Goal: Transaction & Acquisition: Purchase product/service

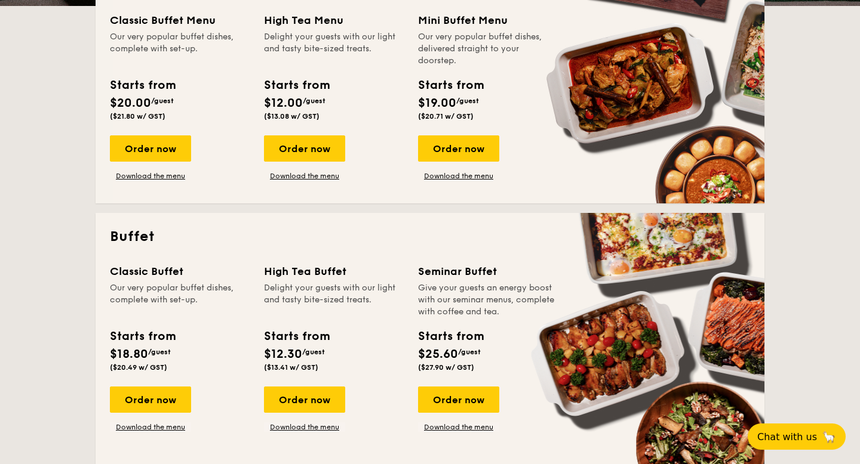
scroll to position [421, 0]
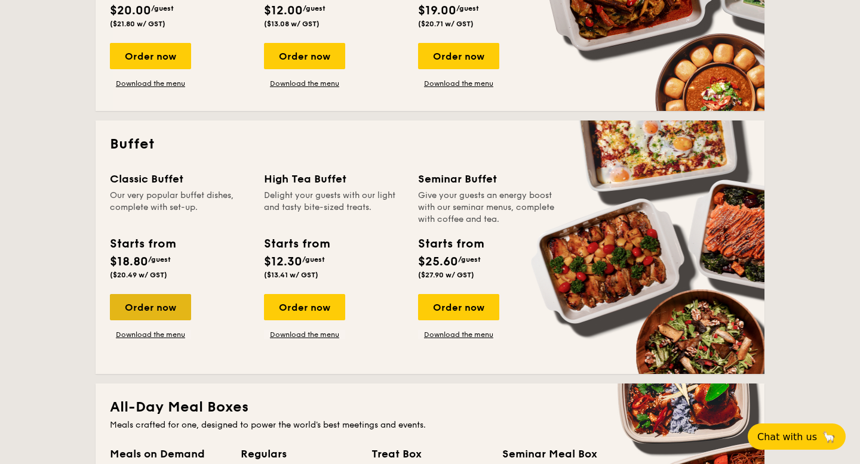
click at [161, 307] on div "Order now" at bounding box center [150, 307] width 81 height 26
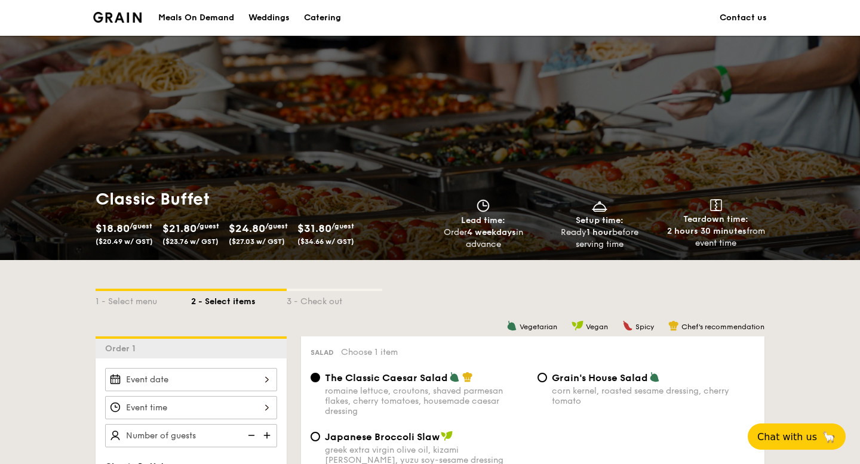
scroll to position [115, 0]
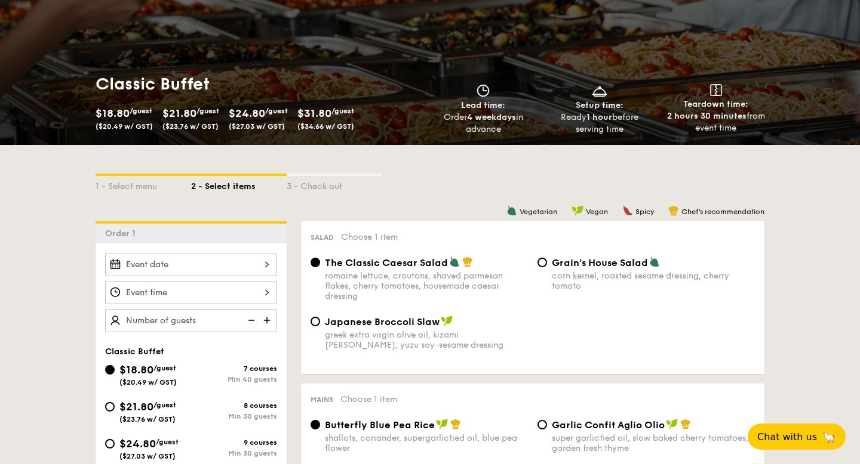
click at [220, 260] on div at bounding box center [191, 264] width 172 height 23
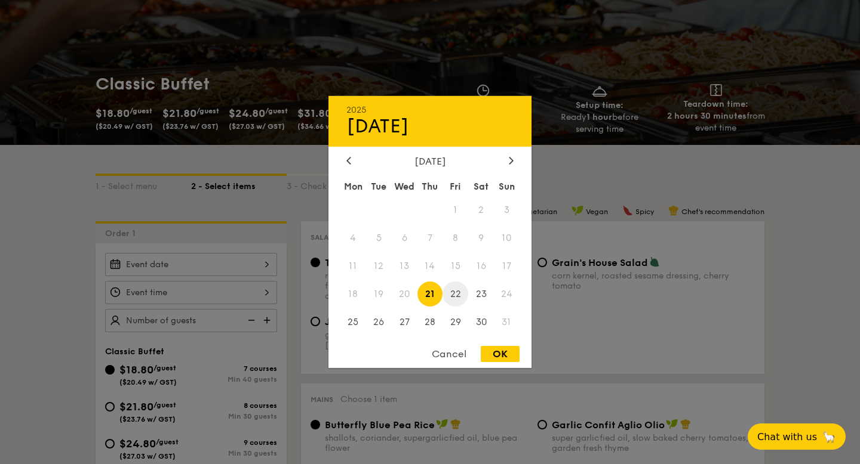
click at [461, 288] on span "22" at bounding box center [455, 294] width 26 height 26
click at [494, 356] on div "OK" at bounding box center [500, 354] width 39 height 16
type input "[DATE]"
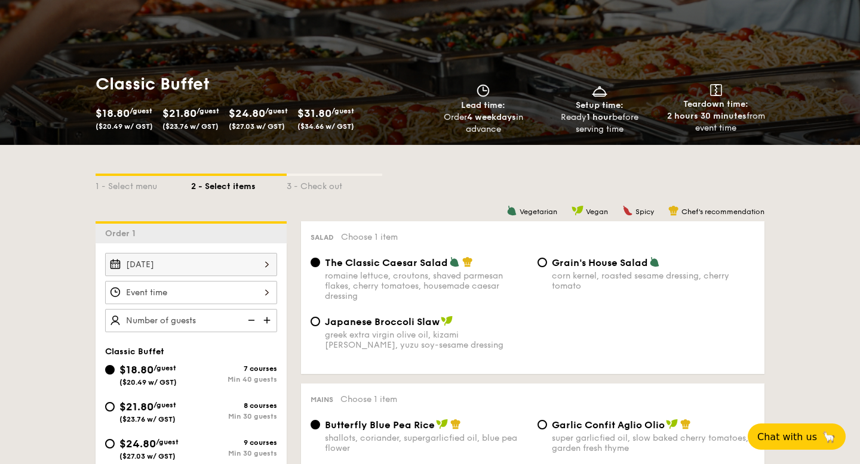
click at [226, 290] on div at bounding box center [191, 292] width 172 height 23
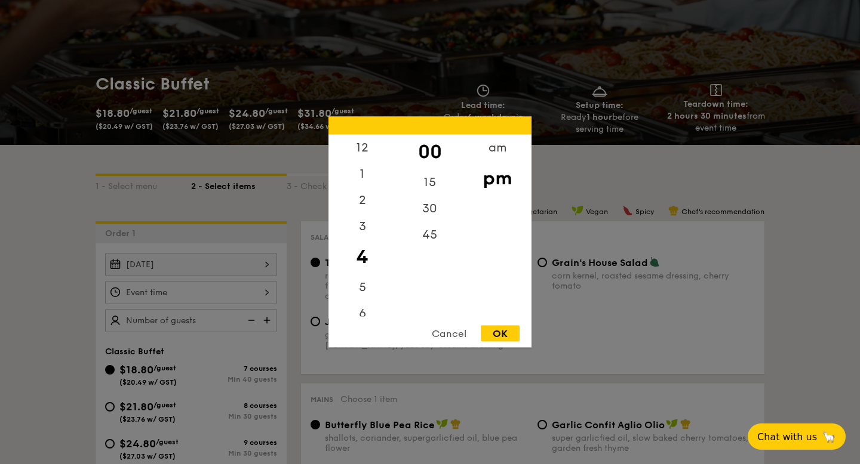
click at [222, 294] on div at bounding box center [430, 232] width 860 height 464
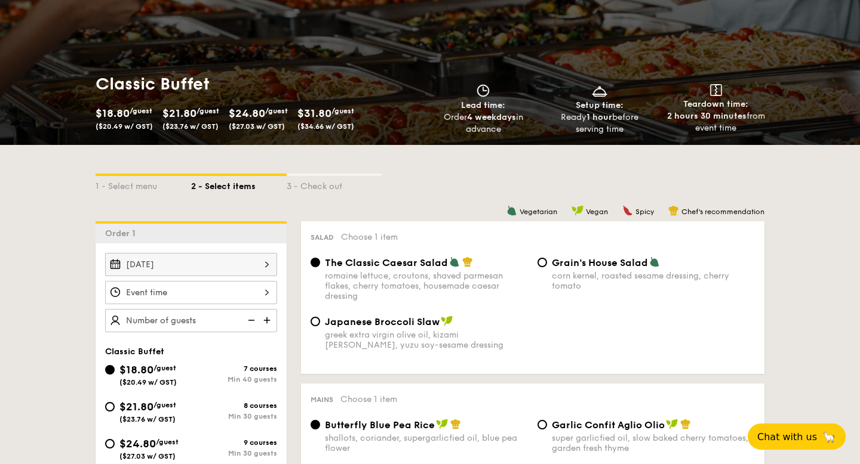
click at [235, 293] on div "12 1 2 3 4 5 6 7 8 9 10 11 00 15 30 45 am pm Cancel OK" at bounding box center [191, 292] width 172 height 23
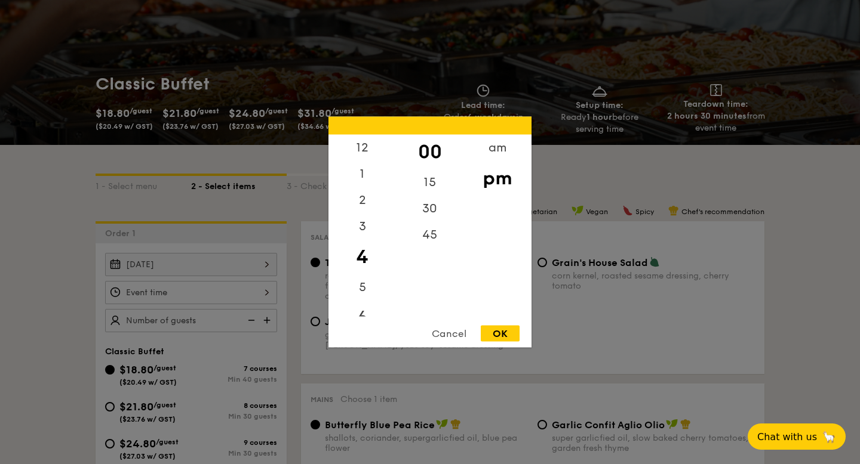
click at [363, 315] on div "6" at bounding box center [361, 318] width 67 height 35
click at [433, 210] on div "30" at bounding box center [429, 213] width 67 height 35
click at [490, 329] on div "OK" at bounding box center [500, 334] width 39 height 16
type input "6:30PM"
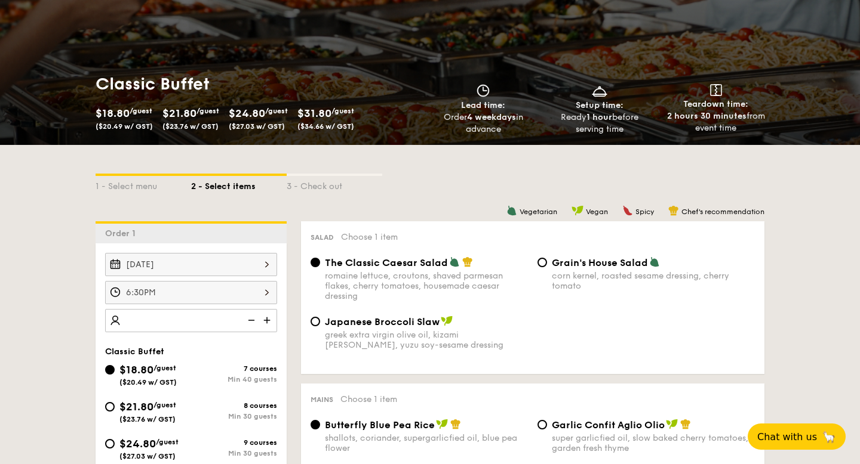
type input "1"
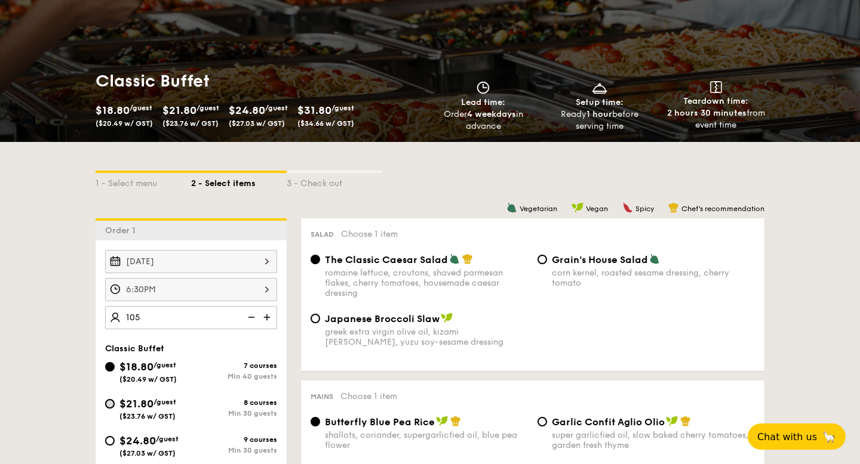
type input "105 guests"
click at [111, 407] on input "$21.80 /guest ($23.76 w/ GST) 8 courses Min 30 guests" at bounding box center [110, 404] width 10 height 10
radio input "true"
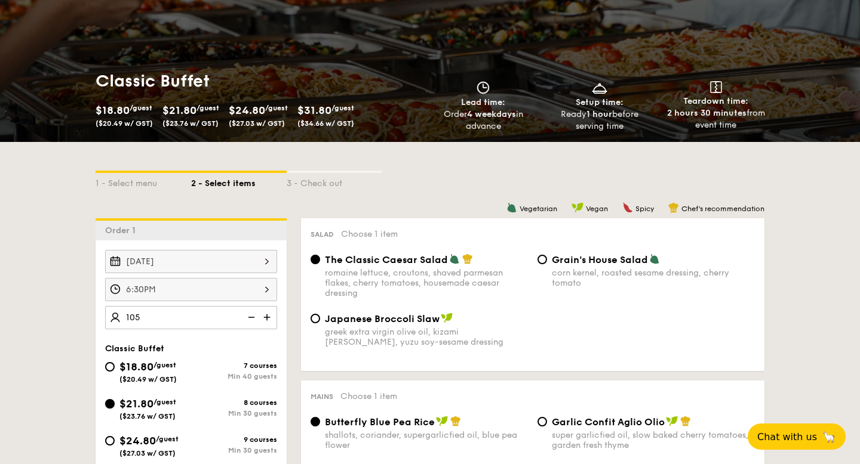
radio input "true"
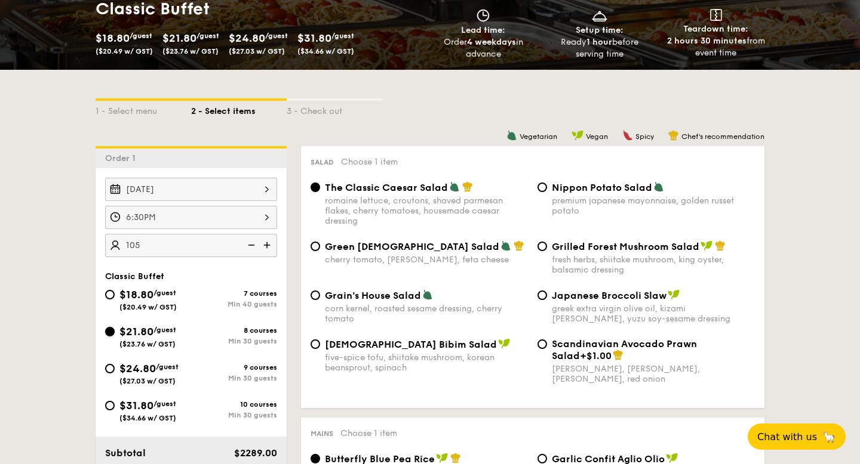
scroll to position [216, 0]
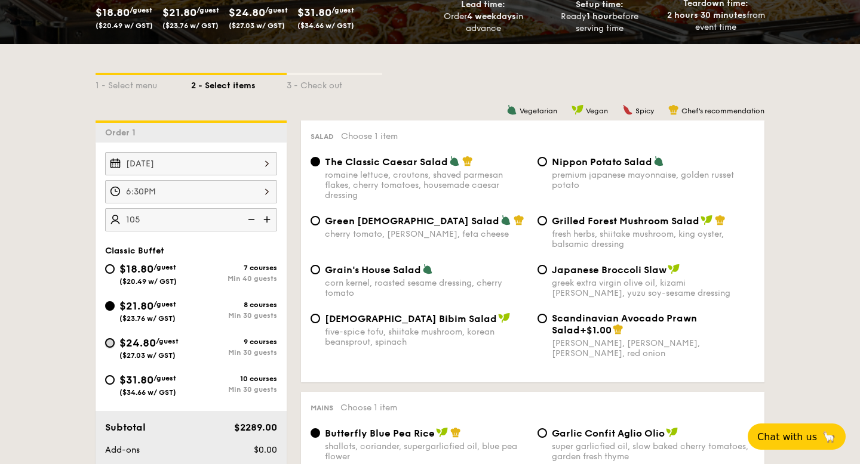
click at [112, 341] on input "$24.80 /guest ($27.03 w/ GST) 9 courses Min 30 guests" at bounding box center [110, 343] width 10 height 10
radio input "true"
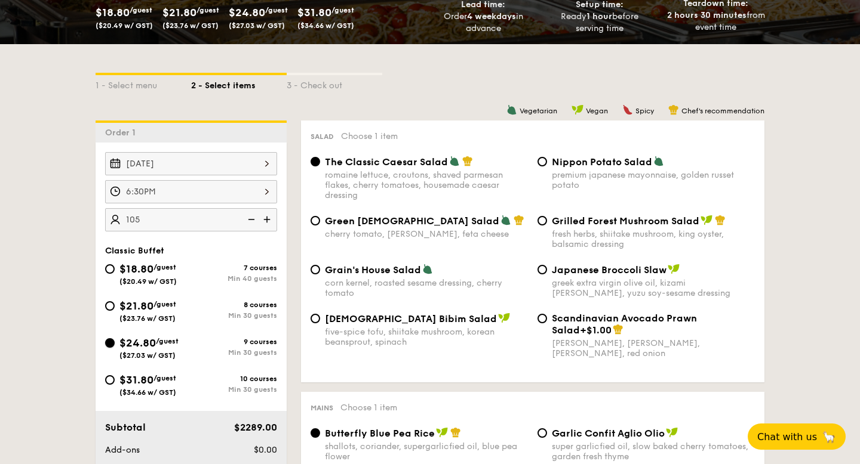
radio input "true"
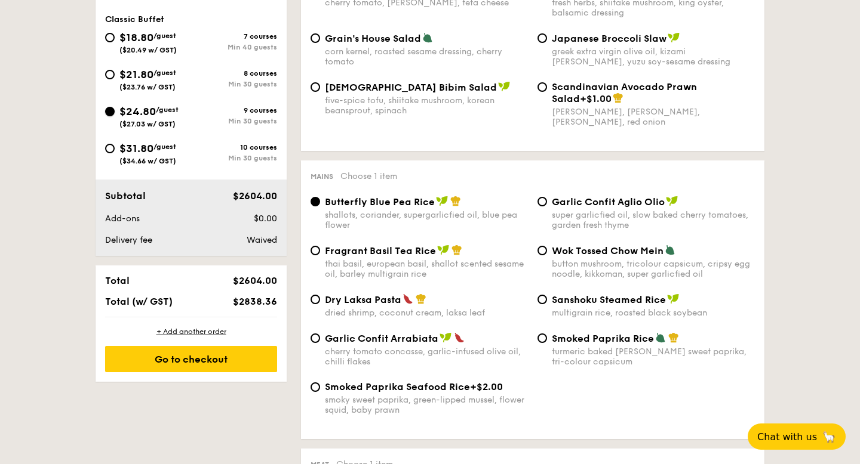
scroll to position [448, 0]
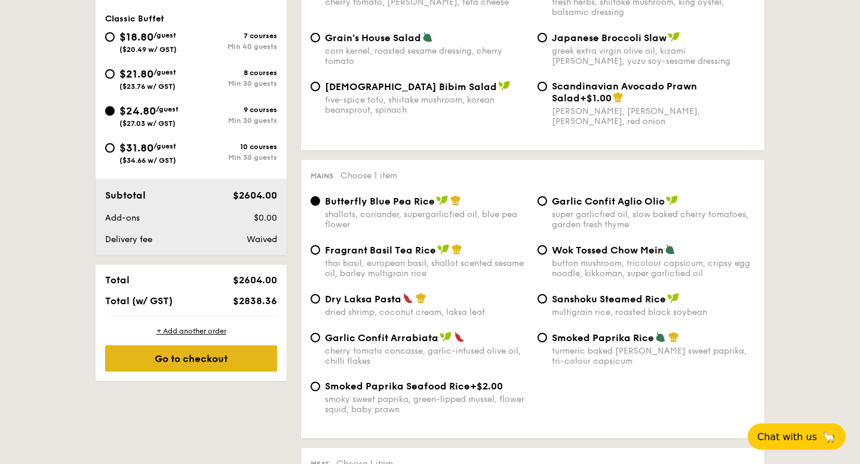
click at [230, 359] on div "Go to checkout" at bounding box center [191, 359] width 172 height 26
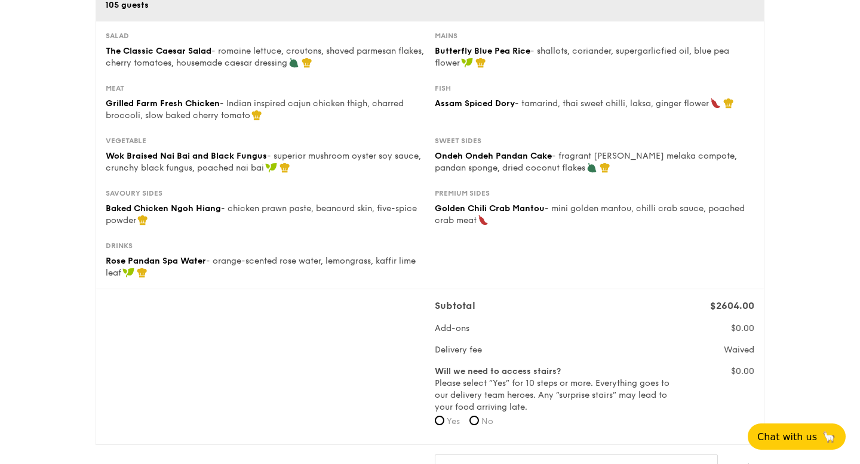
scroll to position [409, 0]
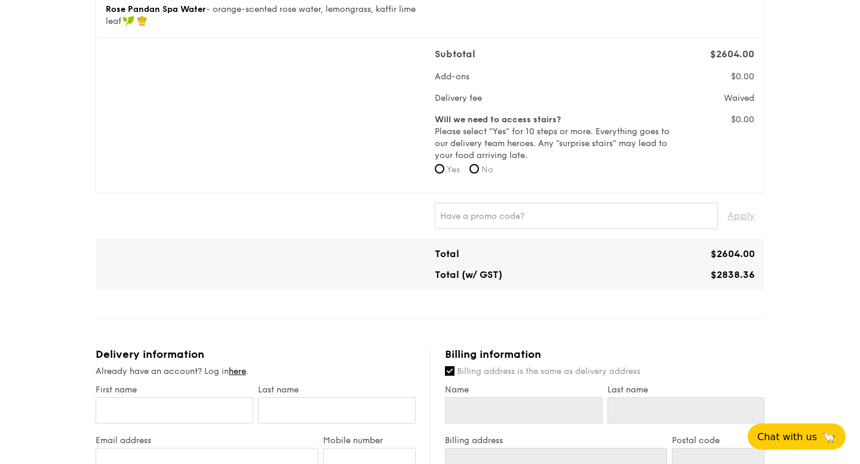
click at [447, 167] on span "Yes" at bounding box center [453, 170] width 13 height 10
click at [444, 167] on input "Yes" at bounding box center [440, 169] width 10 height 10
radio input "true"
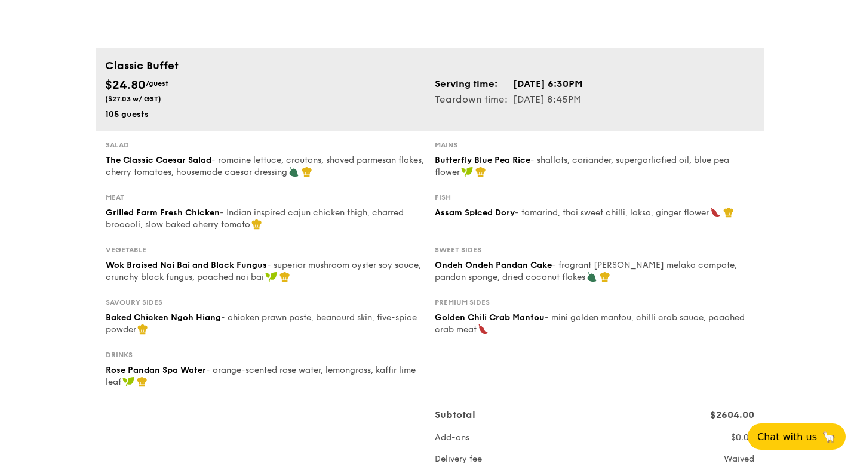
scroll to position [0, 0]
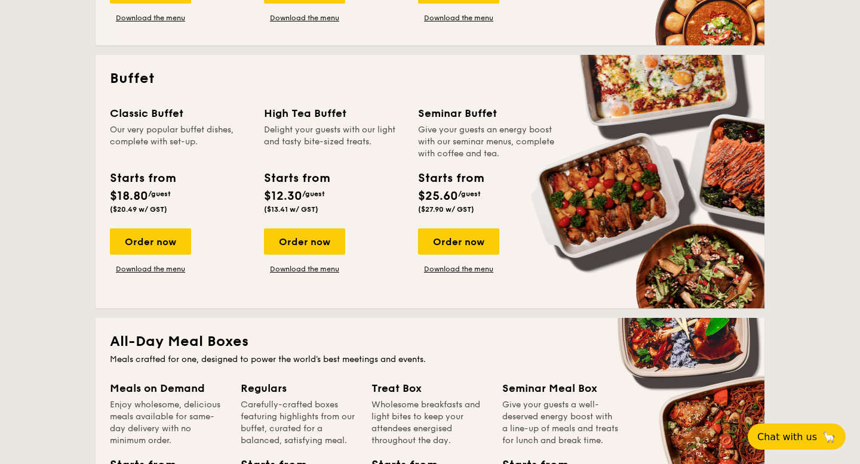
scroll to position [532, 0]
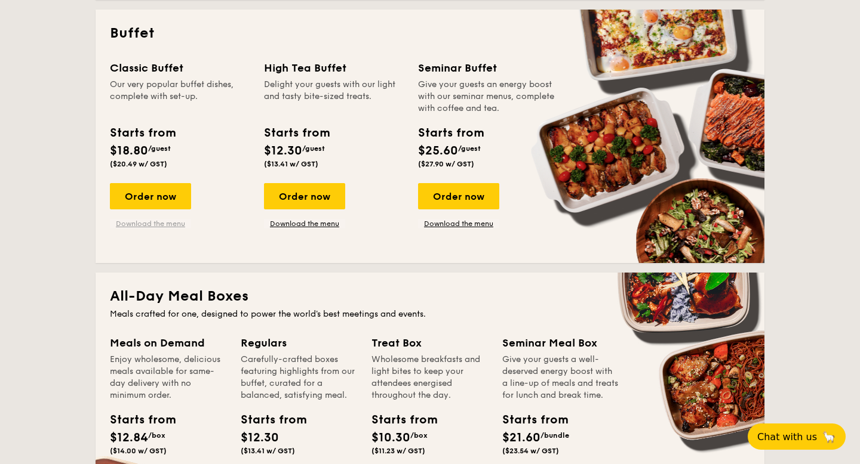
click at [163, 223] on link "Download the menu" at bounding box center [150, 224] width 81 height 10
click at [158, 197] on div "Order now" at bounding box center [150, 196] width 81 height 26
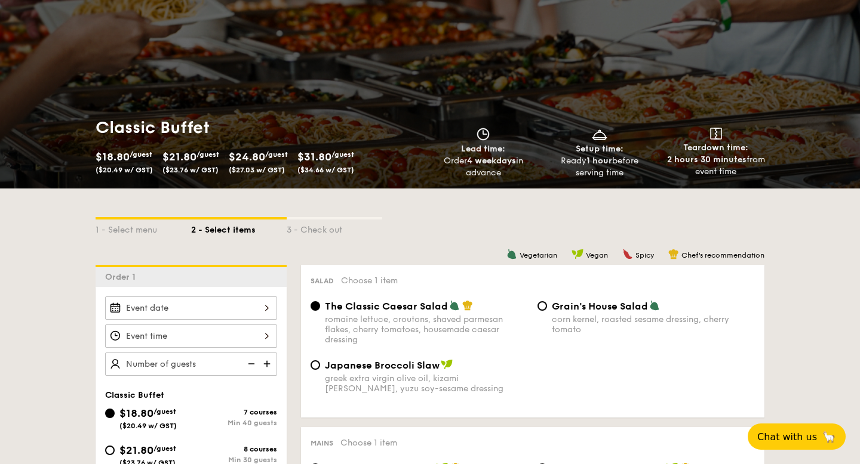
scroll to position [193, 0]
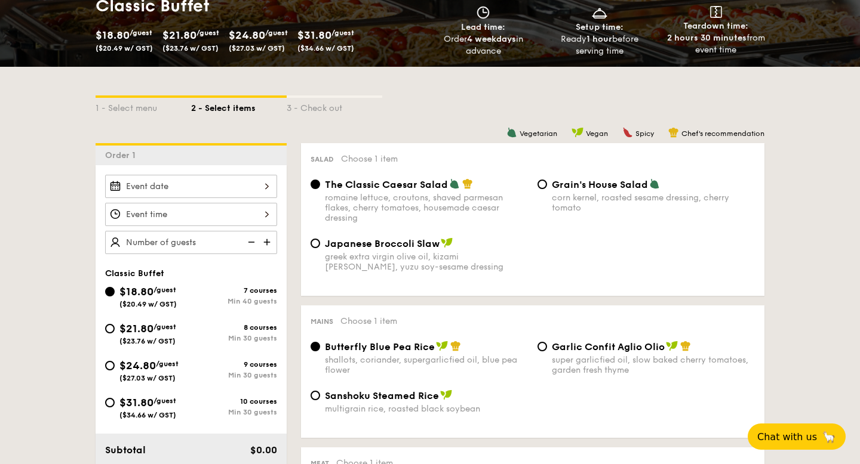
click at [215, 187] on div at bounding box center [191, 186] width 172 height 23
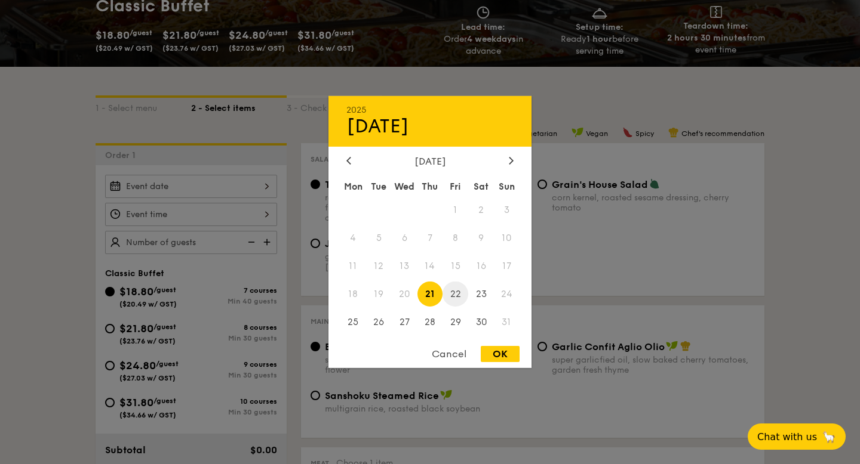
click at [458, 294] on span "22" at bounding box center [455, 294] width 26 height 26
click at [491, 355] on div "OK" at bounding box center [500, 354] width 39 height 16
type input "[DATE]"
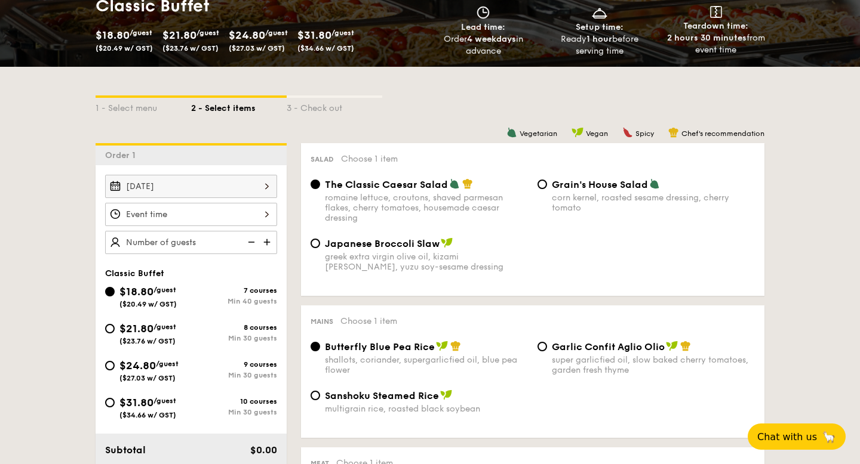
click at [241, 216] on div at bounding box center [191, 214] width 172 height 23
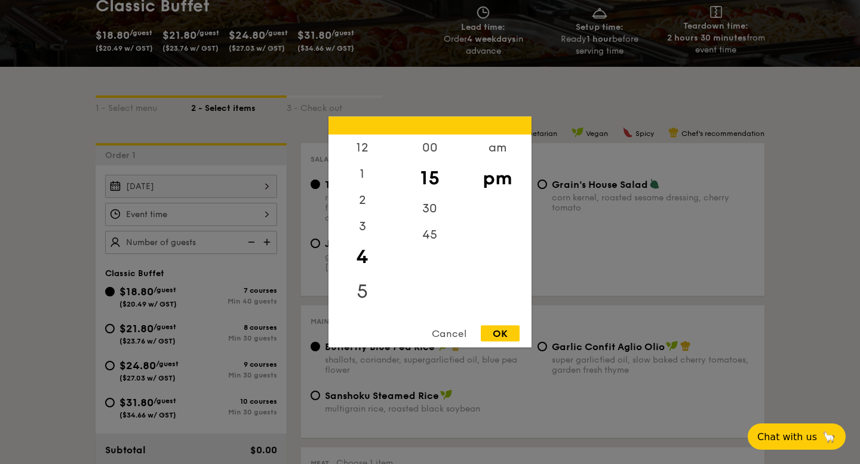
click at [366, 307] on div "5" at bounding box center [361, 292] width 67 height 35
click at [364, 316] on div "6" at bounding box center [361, 318] width 67 height 35
click at [428, 205] on div "30" at bounding box center [429, 213] width 67 height 35
click at [495, 338] on div "OK" at bounding box center [500, 334] width 39 height 16
type input "6:30PM"
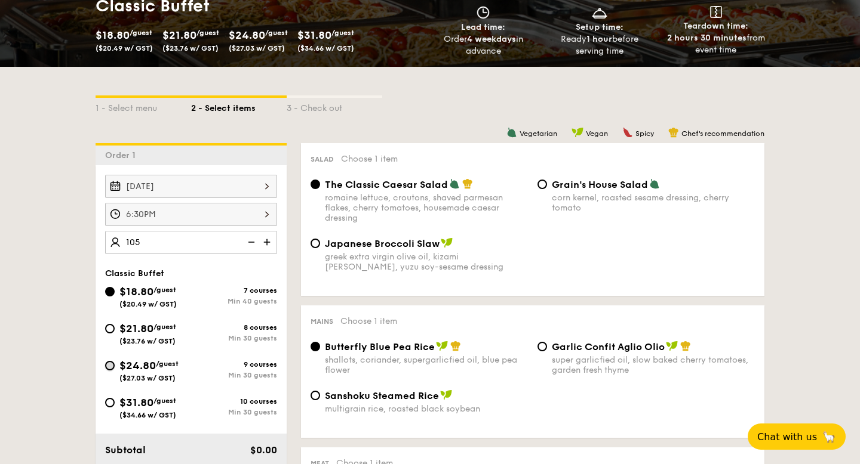
type input "105 guests"
click at [113, 364] on input "$24.80 /guest ($27.03 w/ GST) 9 courses Min 30 guests" at bounding box center [110, 366] width 10 height 10
radio input "true"
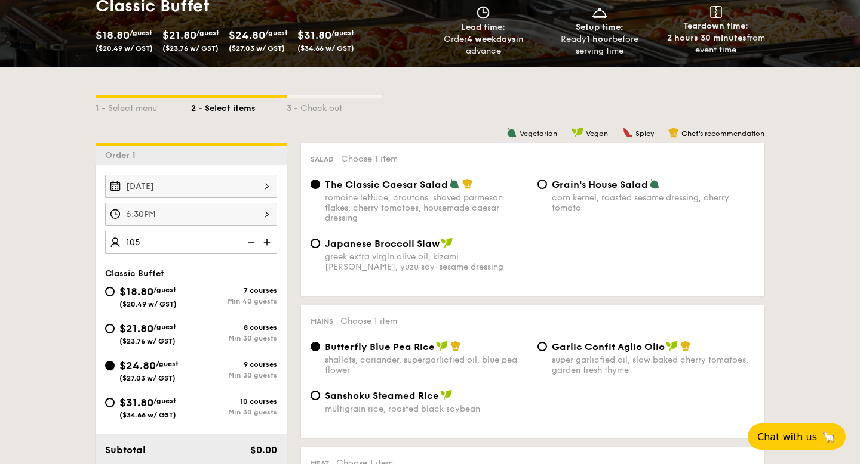
radio input "true"
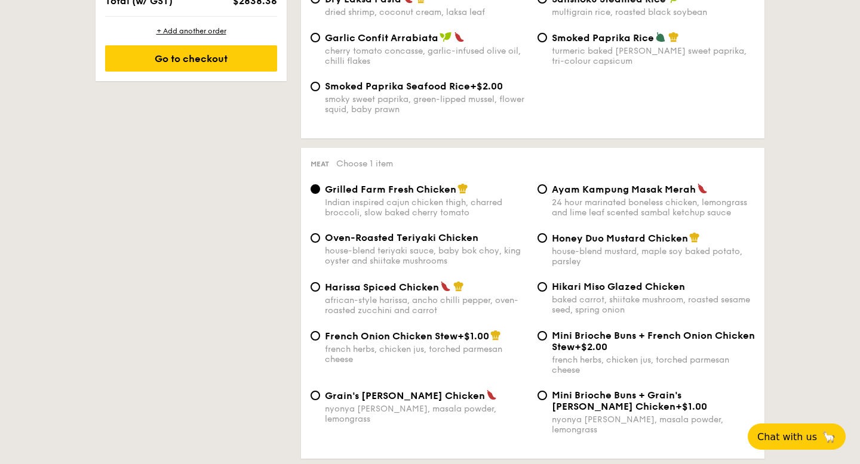
scroll to position [753, 0]
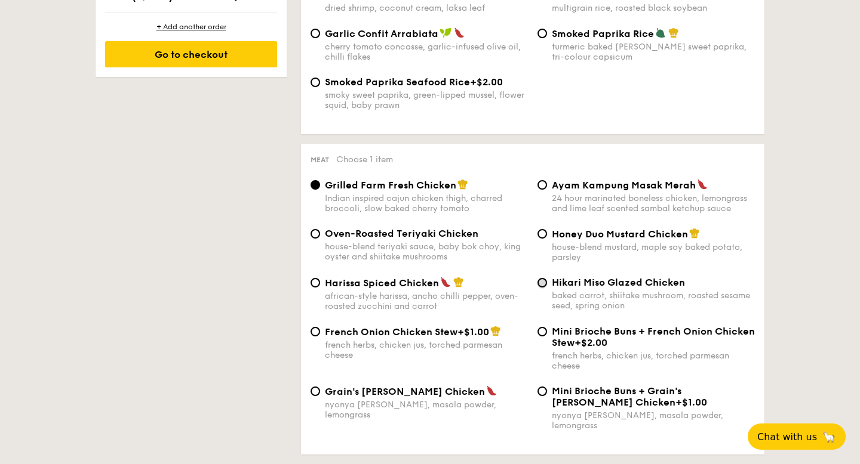
click at [543, 288] on input "Hikari Miso Glazed Chicken baked carrot, shiitake mushroom, roasted sesame seed…" at bounding box center [542, 283] width 10 height 10
radio input "true"
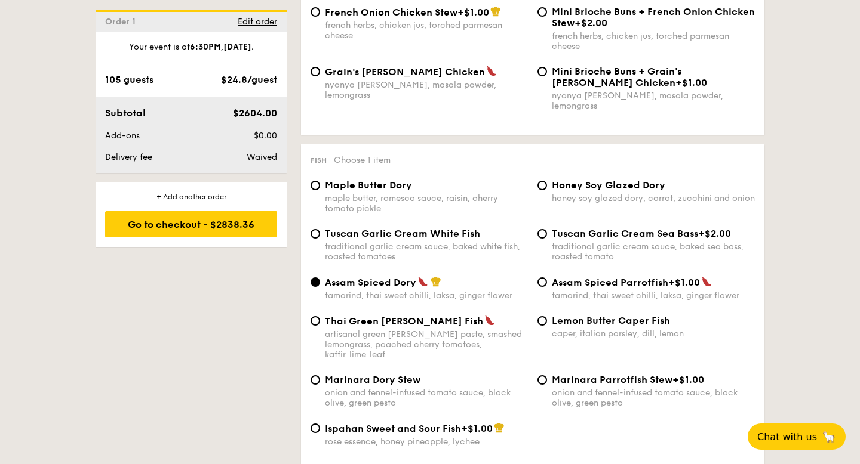
scroll to position [1089, 0]
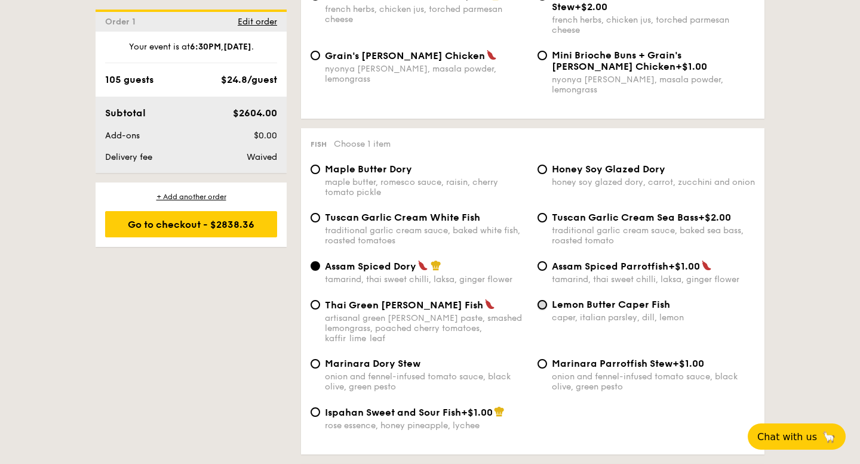
click at [543, 306] on input "Lemon Butter Caper Fish caper, italian parsley, dill, lemon" at bounding box center [542, 305] width 10 height 10
radio input "true"
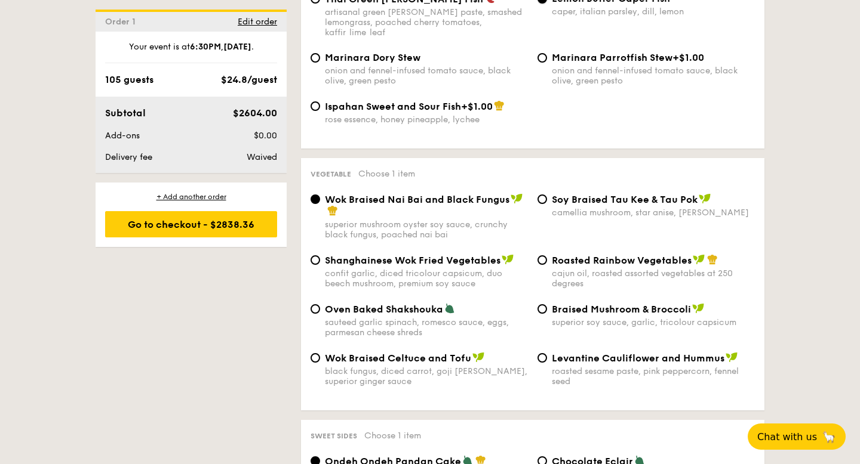
scroll to position [1399, 0]
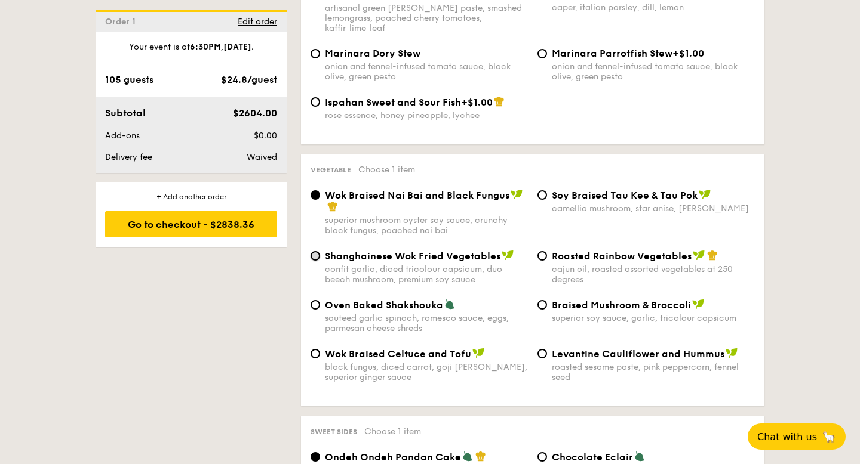
click at [317, 251] on input "Shanghainese Wok Fried Vegetables confit garlic, diced tricolour capsicum, duo …" at bounding box center [315, 256] width 10 height 10
radio input "true"
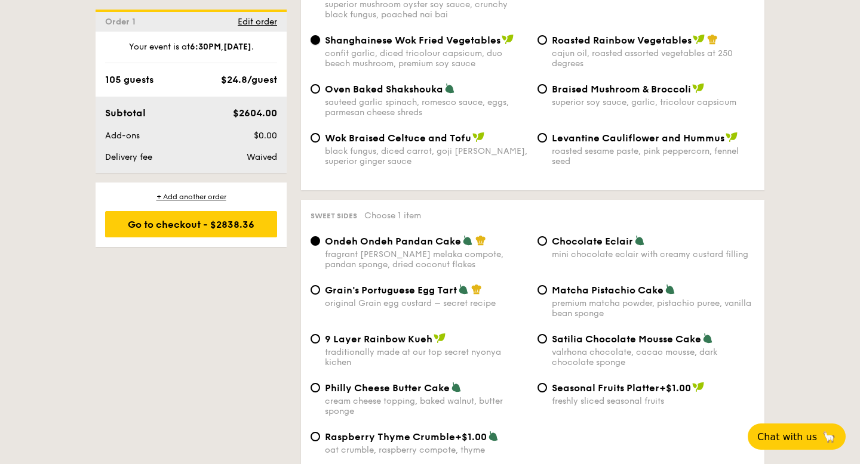
scroll to position [1617, 0]
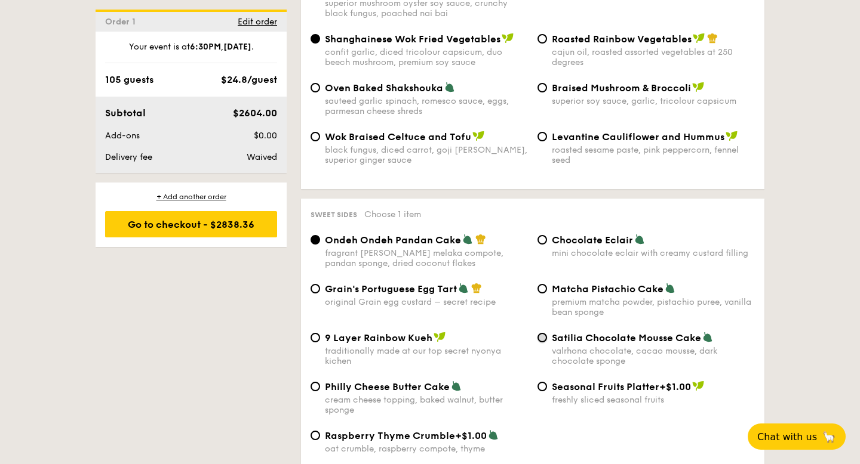
click at [543, 333] on input "Satilia Chocolate Mousse Cake valrhona chocolate, cacao mousse, dark chocolate …" at bounding box center [542, 338] width 10 height 10
radio input "true"
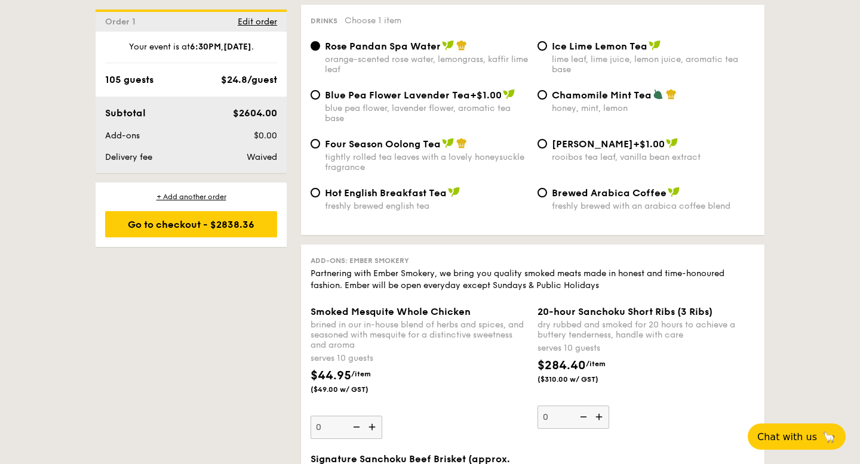
scroll to position [2613, 0]
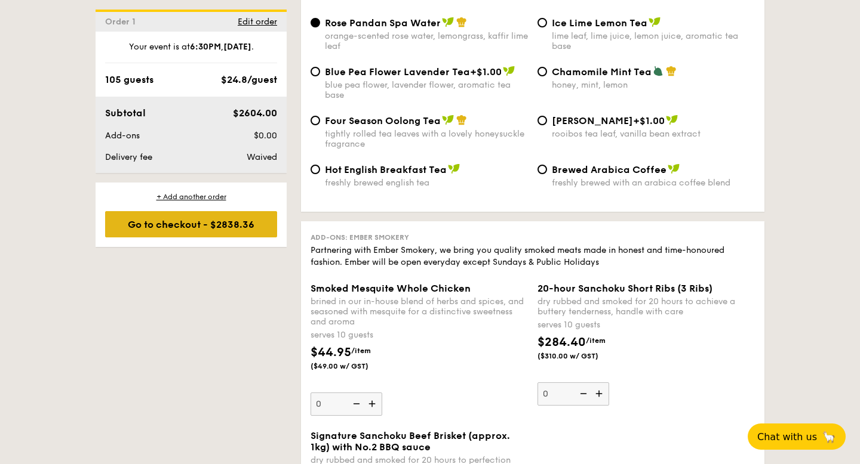
click at [251, 218] on div "Go to checkout - $2838.36" at bounding box center [191, 224] width 172 height 26
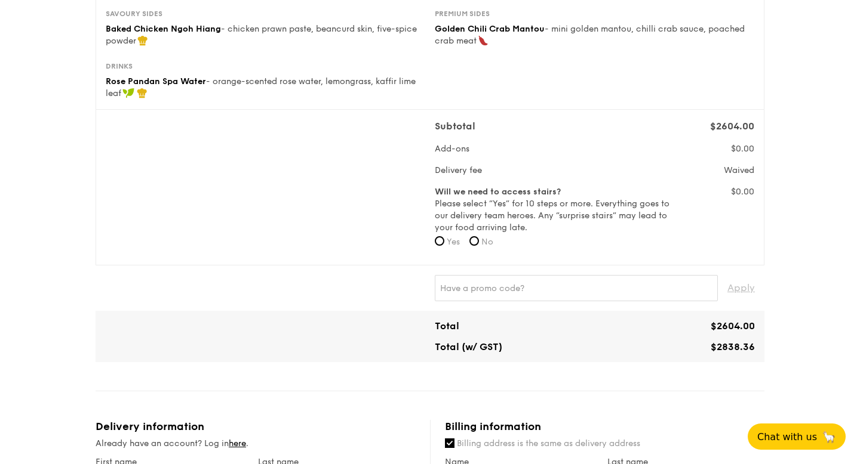
scroll to position [379, 0]
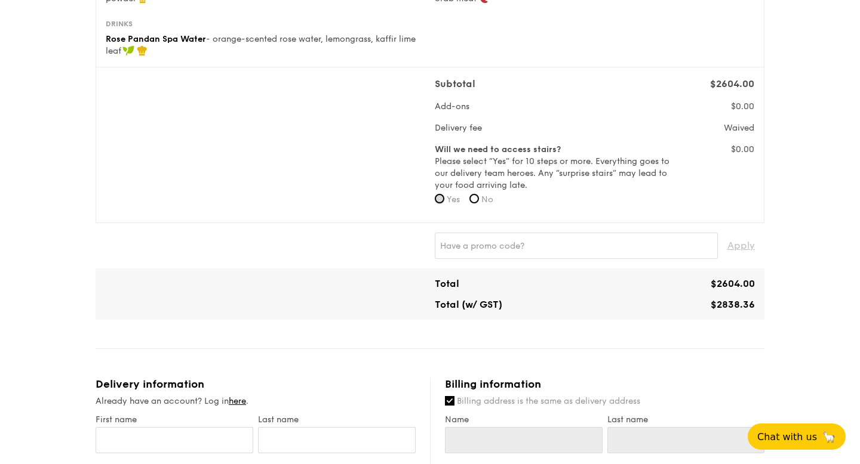
click at [443, 199] on input "Yes" at bounding box center [440, 199] width 10 height 10
radio input "true"
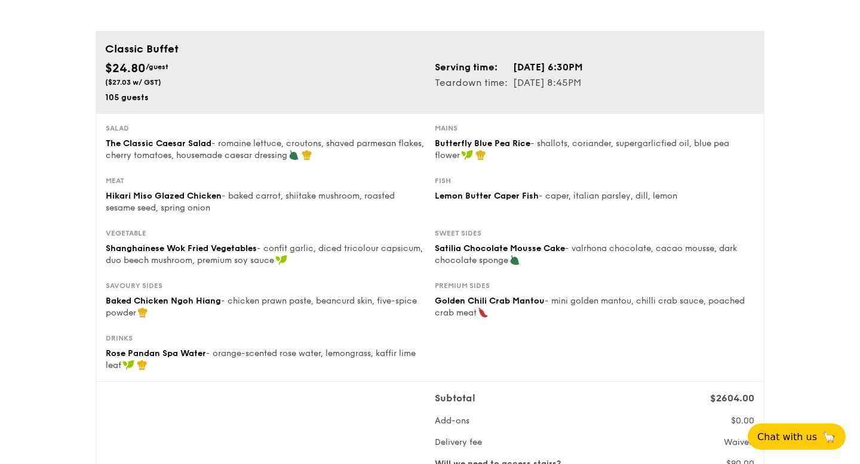
scroll to position [0, 0]
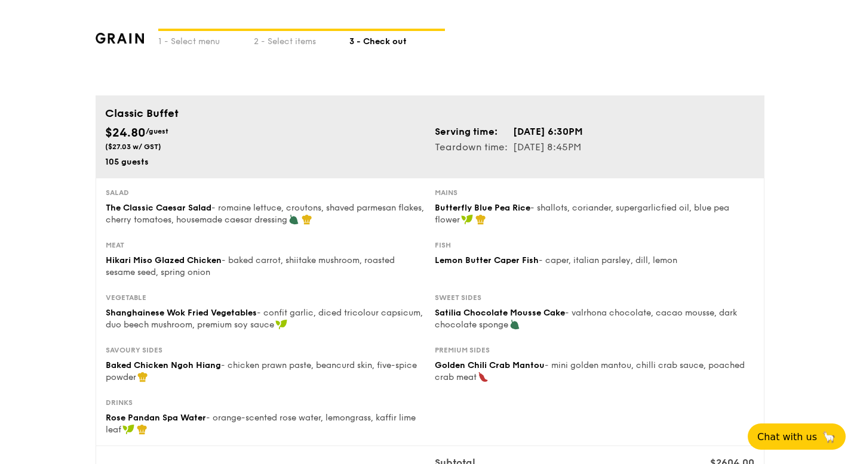
drag, startPoint x: 164, startPoint y: 153, endPoint x: 99, endPoint y: 132, distance: 67.8
click at [99, 132] on div "Classic Buffet $24.80 /guest ($27.03 w/ GST) 105 guests Serving time: Aug 22, 2…" at bounding box center [430, 137] width 669 height 82
copy div "$24.80 /guest ($27.03 w/ GST)"
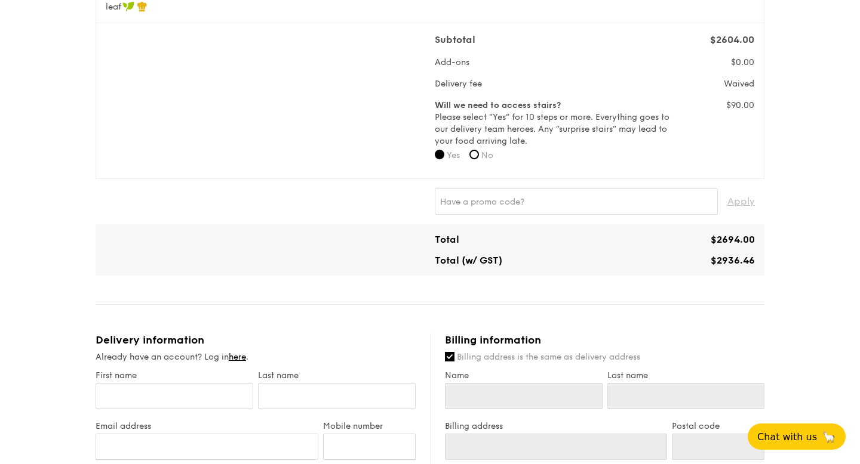
scroll to position [436, 0]
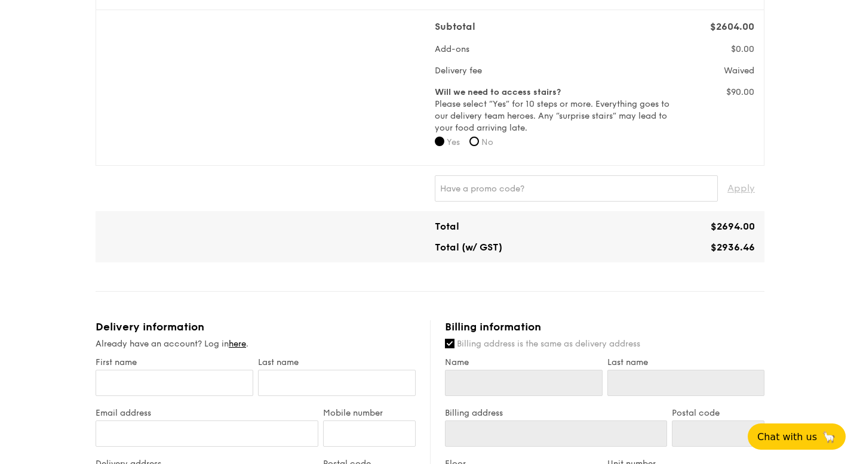
drag, startPoint x: 706, startPoint y: 223, endPoint x: 755, endPoint y: 223, distance: 49.5
click at [755, 223] on div "$2694.00" at bounding box center [677, 226] width 165 height 11
copy span "$2694.00"
drag, startPoint x: 712, startPoint y: 244, endPoint x: 772, endPoint y: 244, distance: 60.3
click at [772, 244] on div "1 - Select menu 2 - Select items 3 - Check out Classic Buffet $24.80 /guest ($2…" at bounding box center [430, 259] width 688 height 1390
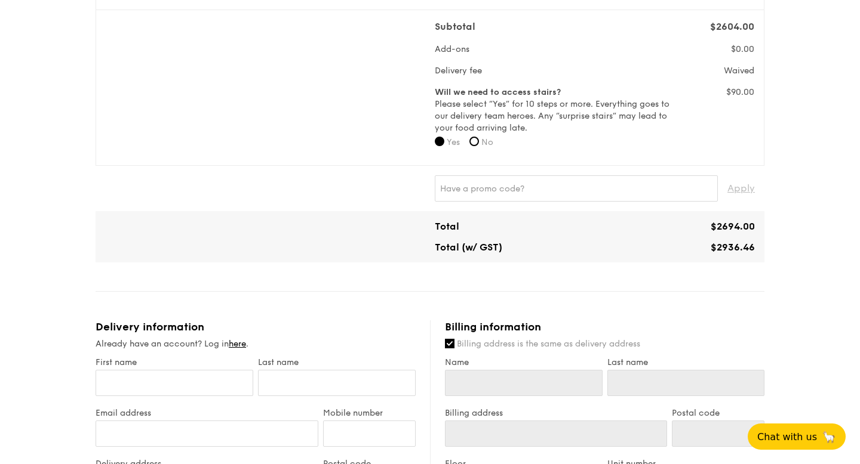
copy span "$2936.46"
